Goal: Task Accomplishment & Management: Use online tool/utility

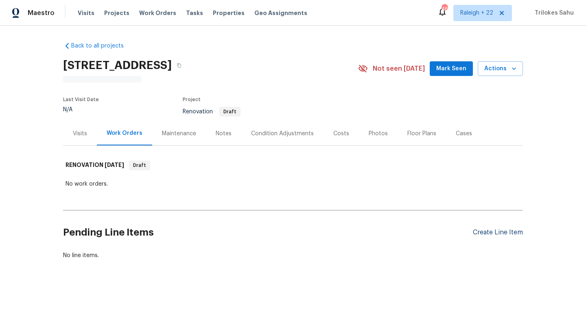
click at [474, 232] on div "Create Line Item" at bounding box center [498, 233] width 50 height 8
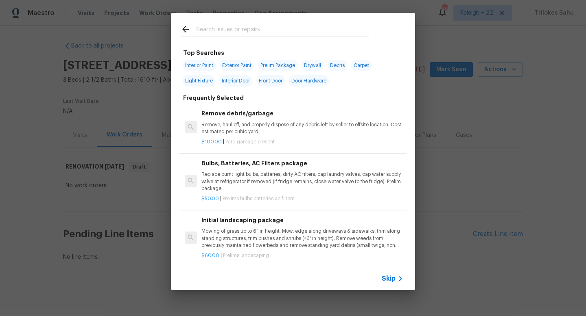
click at [392, 281] on span "Skip" at bounding box center [388, 279] width 14 height 8
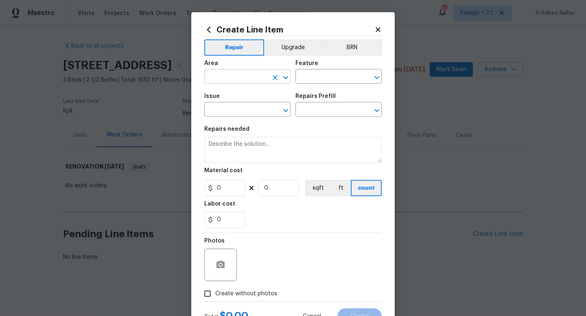
click at [215, 81] on input "text" at bounding box center [235, 77] width 63 height 13
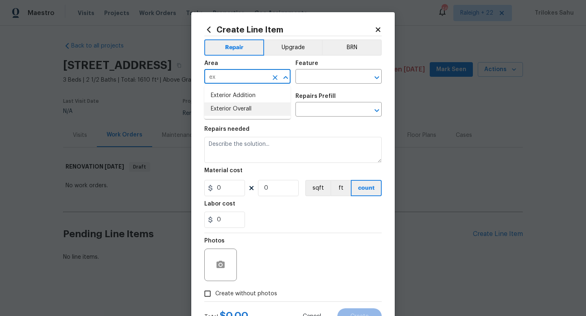
click at [211, 105] on li "Exterior Overall" at bounding box center [247, 108] width 86 height 13
type input "Exterior Overall"
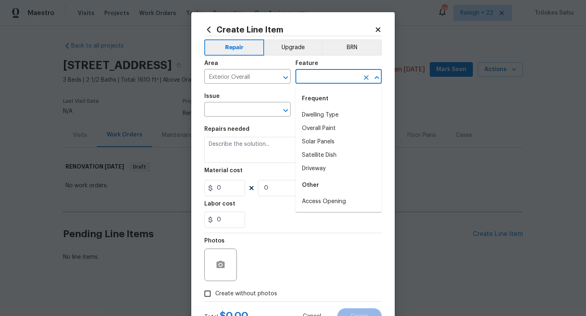
click at [312, 74] on input "text" at bounding box center [326, 77] width 63 height 13
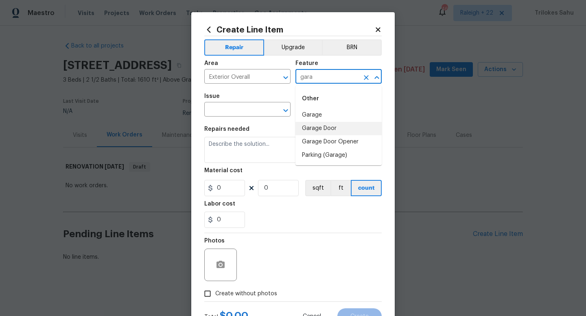
click at [322, 129] on li "Garage Door" at bounding box center [338, 128] width 86 height 13
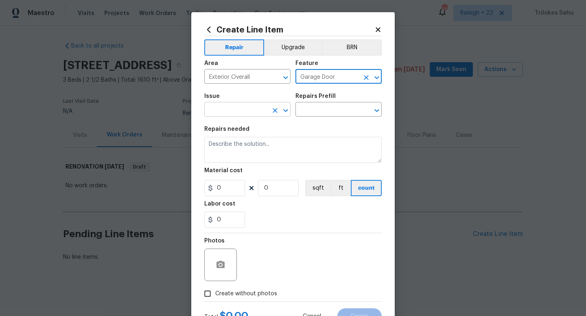
type input "Garage Door"
click at [257, 105] on input "text" at bounding box center [235, 110] width 63 height 13
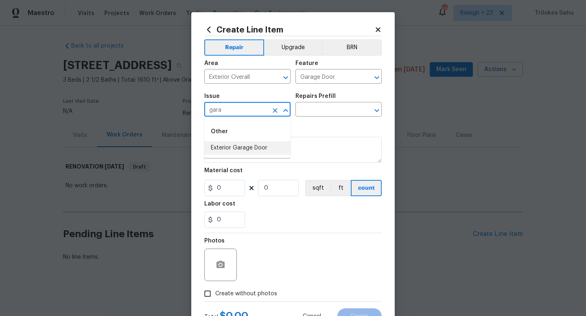
click at [250, 146] on li "Exterior Garage Door" at bounding box center [247, 148] width 86 height 13
type input "Exterior Garage Door"
click at [310, 107] on input "text" at bounding box center [326, 110] width 63 height 13
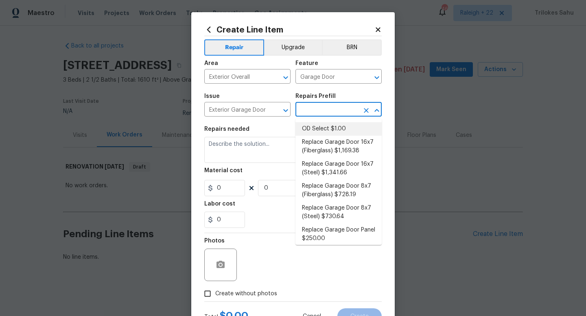
scroll to position [83, 0]
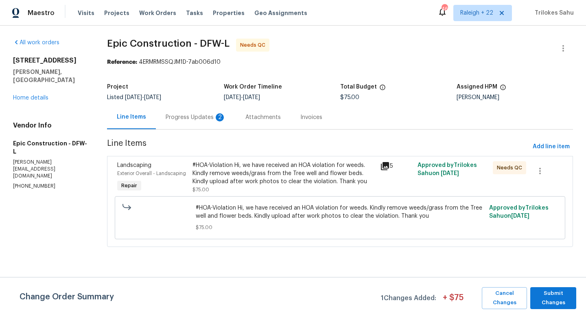
click at [192, 122] on div "Progress Updates 2" at bounding box center [196, 117] width 80 height 24
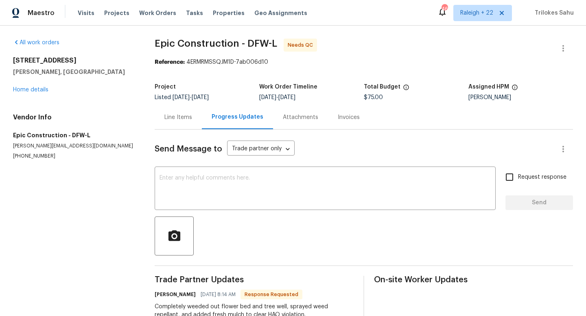
click at [187, 123] on div "Line Items" at bounding box center [178, 117] width 47 height 24
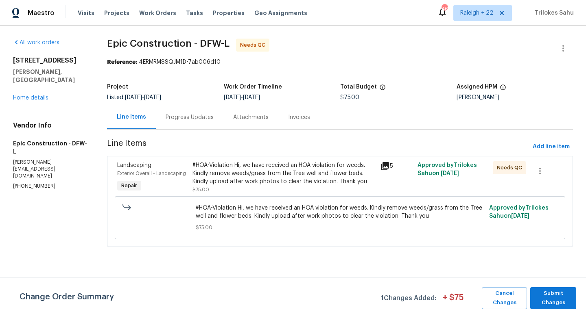
click at [207, 186] on div "#HOA-Violation Hi, we have received an HOA violation for weeds. Kindly remove w…" at bounding box center [283, 177] width 183 height 33
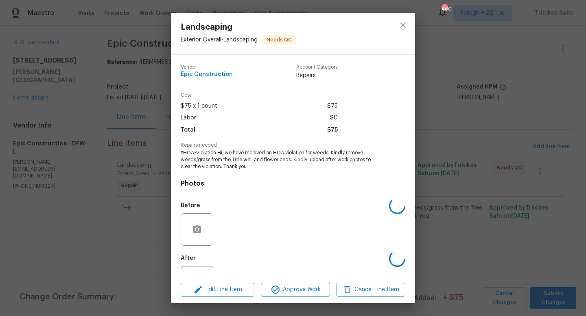
scroll to position [31, 0]
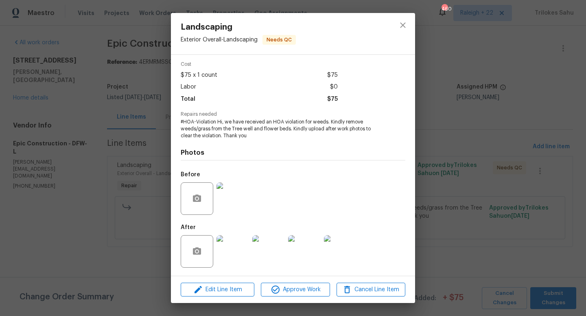
click at [224, 254] on img at bounding box center [232, 251] width 33 height 33
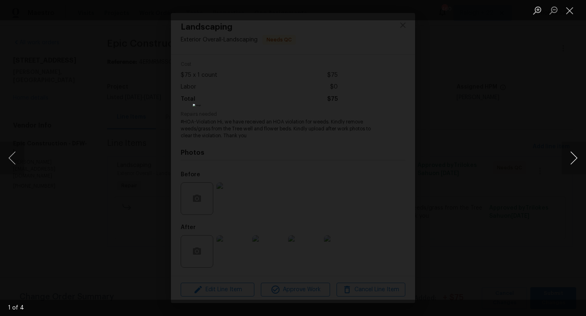
click at [571, 160] on button "Next image" at bounding box center [573, 158] width 24 height 33
click at [571, 15] on button "Close lightbox" at bounding box center [569, 10] width 16 height 14
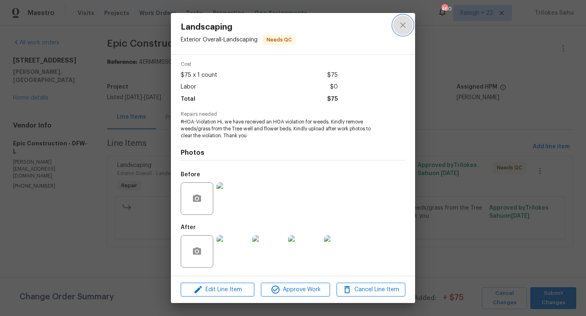
click at [403, 26] on icon "close" at bounding box center [403, 25] width 10 height 10
